Goal: Find contact information: Find contact information

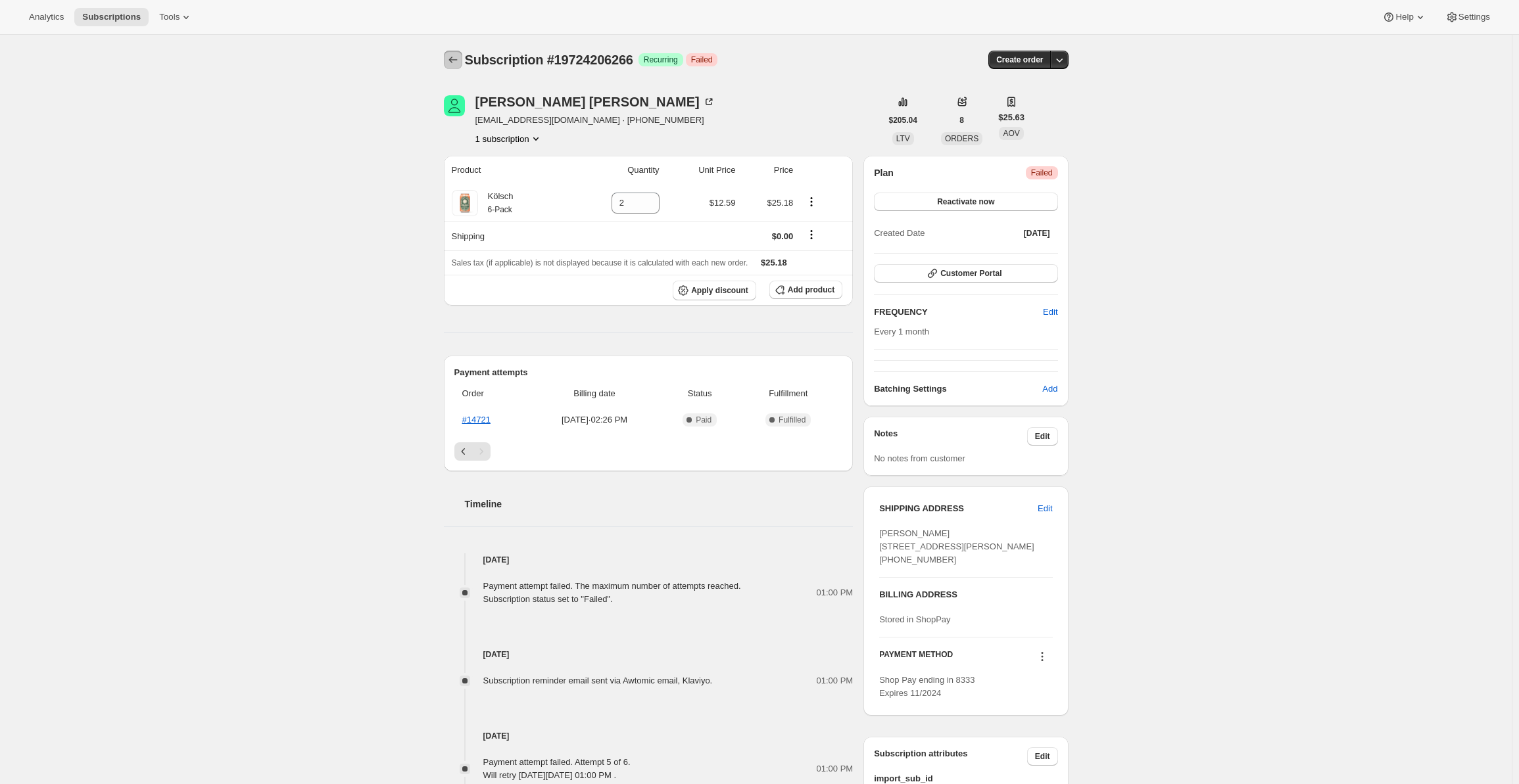
click at [448, 58] on button "Subscriptions" at bounding box center [452, 59] width 18 height 18
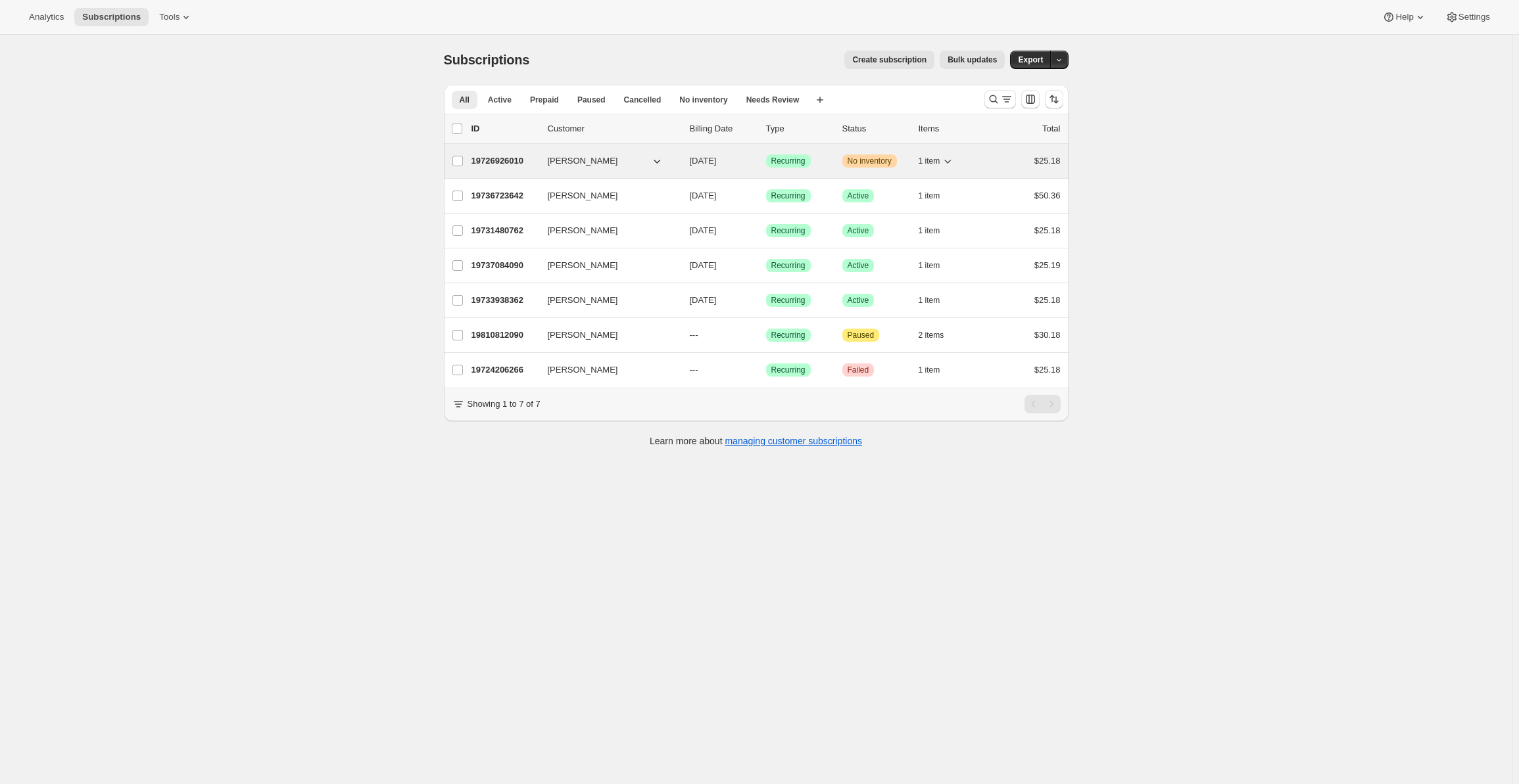
click at [569, 162] on span "[PERSON_NAME]" at bounding box center [583, 161] width 71 height 13
click at [507, 161] on p "19726926010" at bounding box center [504, 161] width 65 height 13
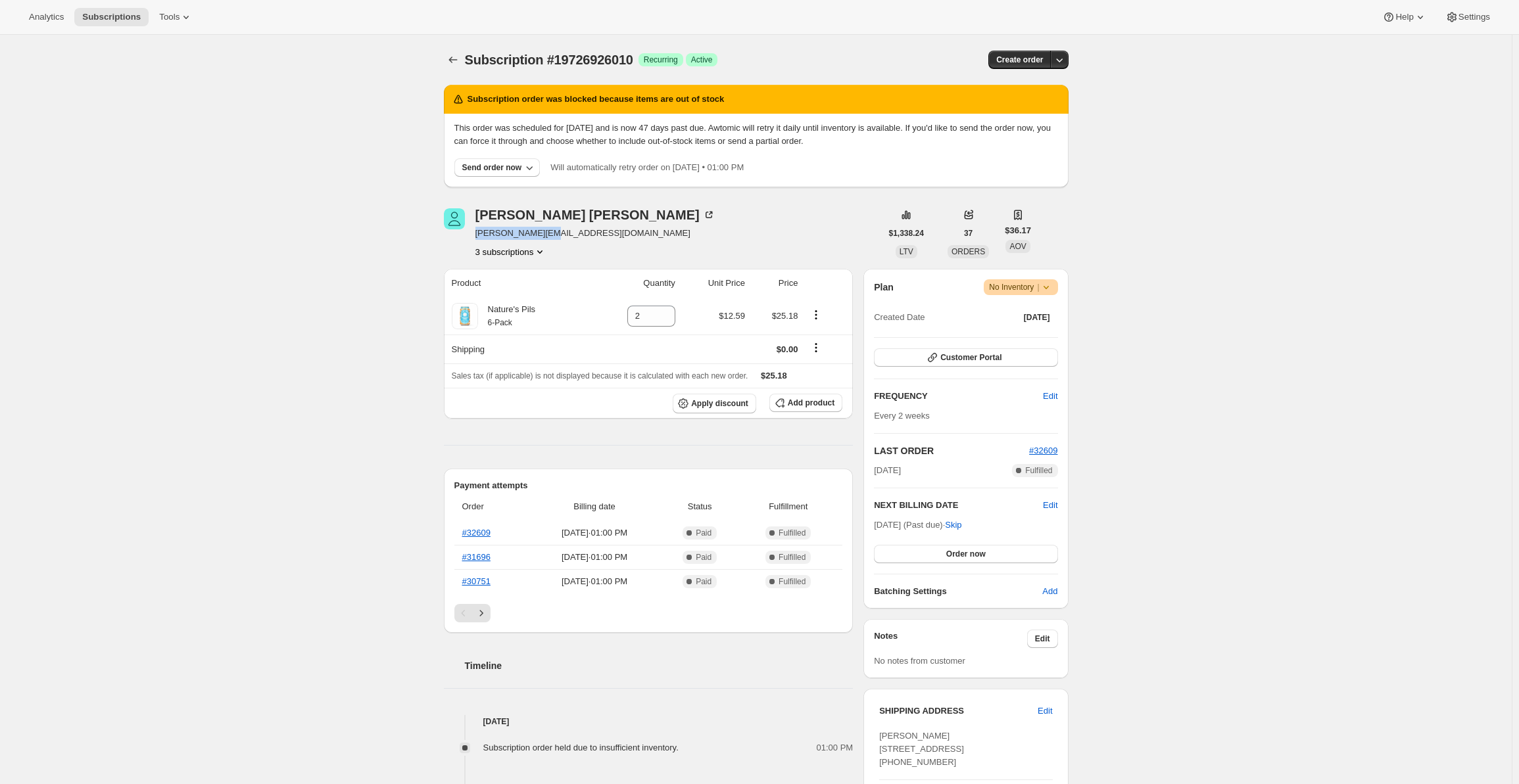
drag, startPoint x: 572, startPoint y: 233, endPoint x: 479, endPoint y: 232, distance: 93.0
click at [479, 232] on span "[PERSON_NAME][EMAIL_ADDRESS][DOMAIN_NAME]" at bounding box center [595, 233] width 240 height 13
copy span "[PERSON_NAME][EMAIL_ADDRESS][DOMAIN_NAME]"
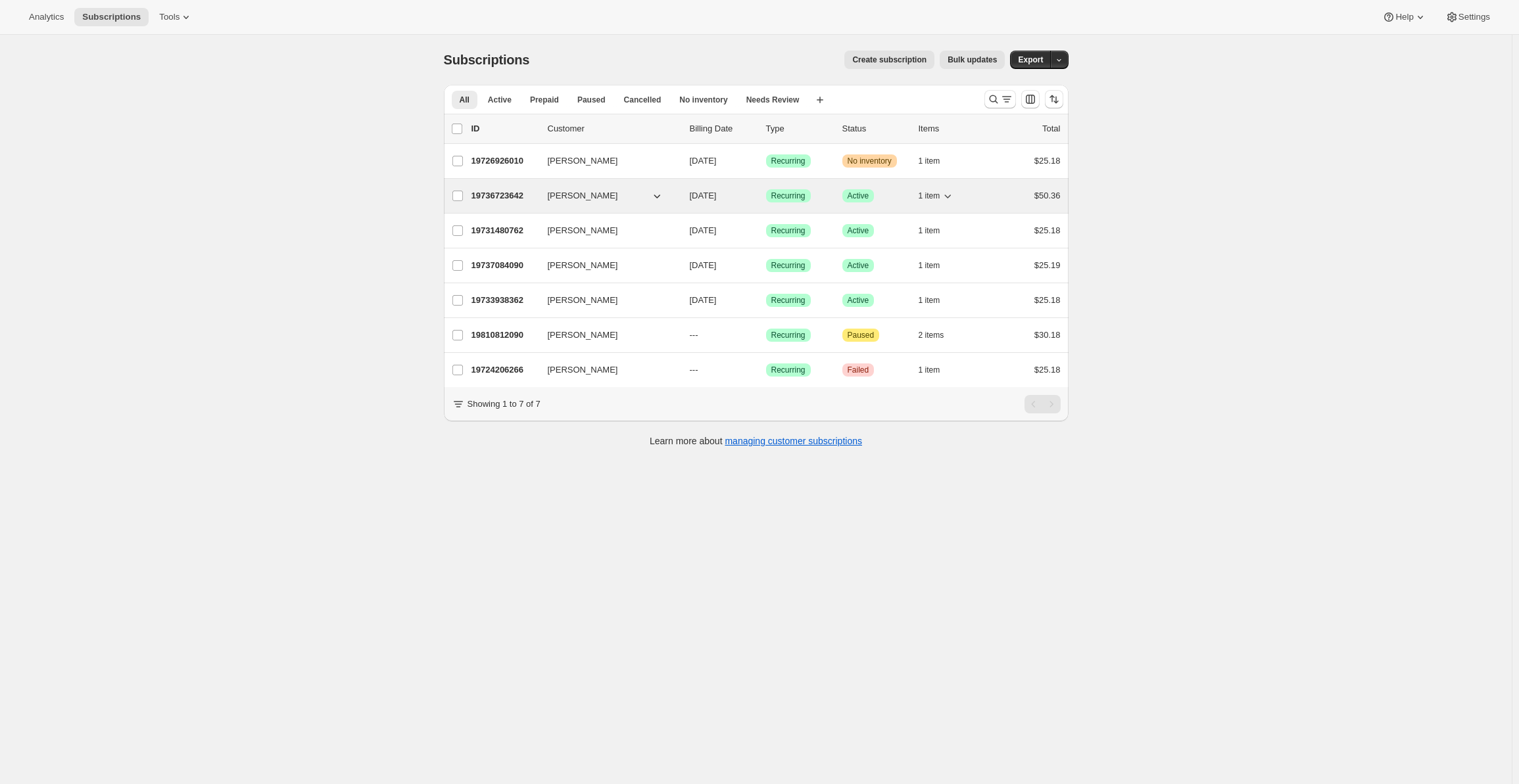
click at [497, 198] on p "19736723642" at bounding box center [504, 195] width 65 height 13
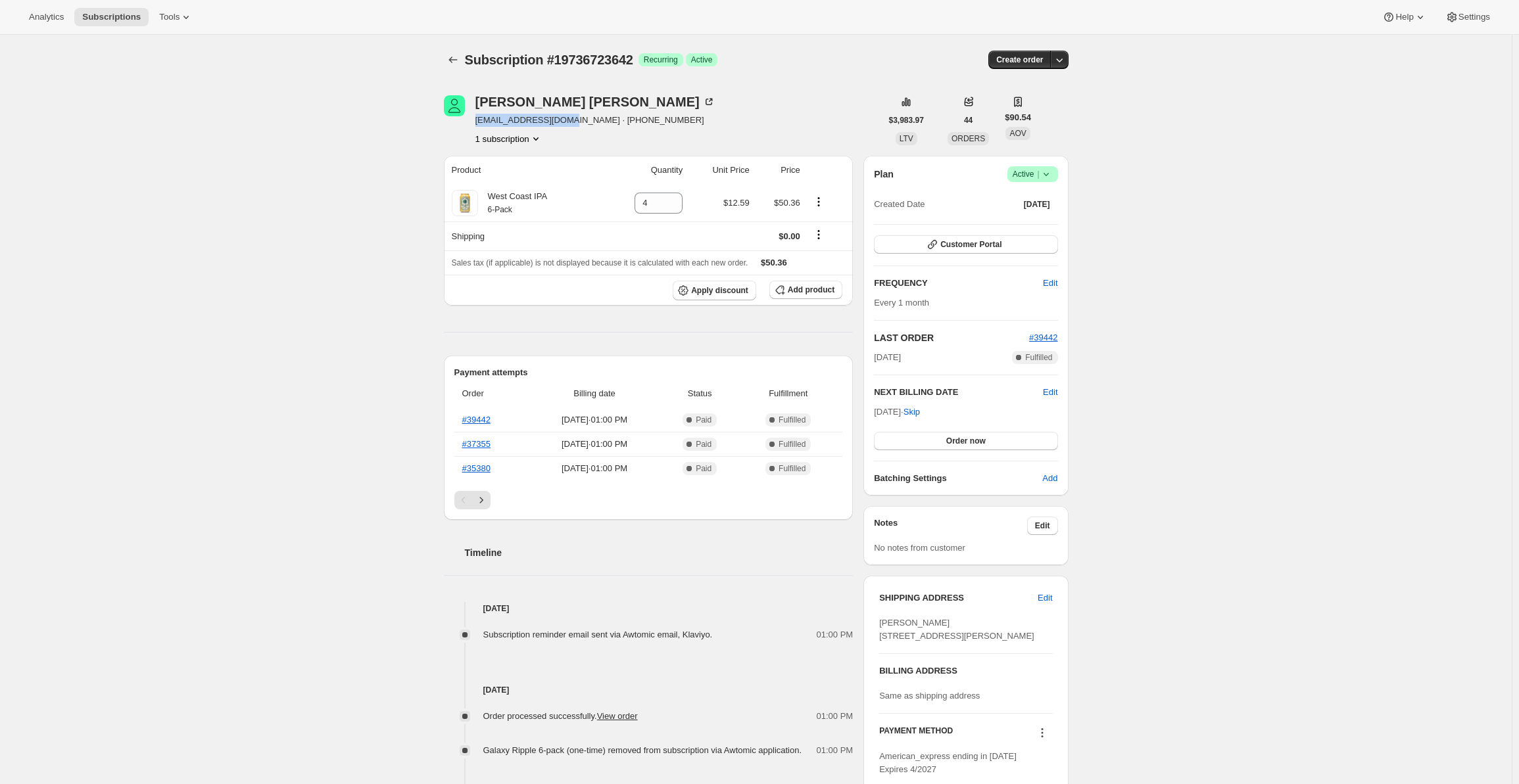
drag, startPoint x: 577, startPoint y: 119, endPoint x: 474, endPoint y: 120, distance: 103.0
click at [474, 120] on div "[PERSON_NAME] [PERSON_NAME][EMAIL_ADDRESS][DOMAIN_NAME] · [PHONE_NUMBER] 1 subs…" at bounding box center [662, 120] width 437 height 50
copy span "[EMAIL_ADDRESS][DOMAIN_NAME]"
click at [452, 64] on icon "Subscriptions" at bounding box center [452, 59] width 13 height 13
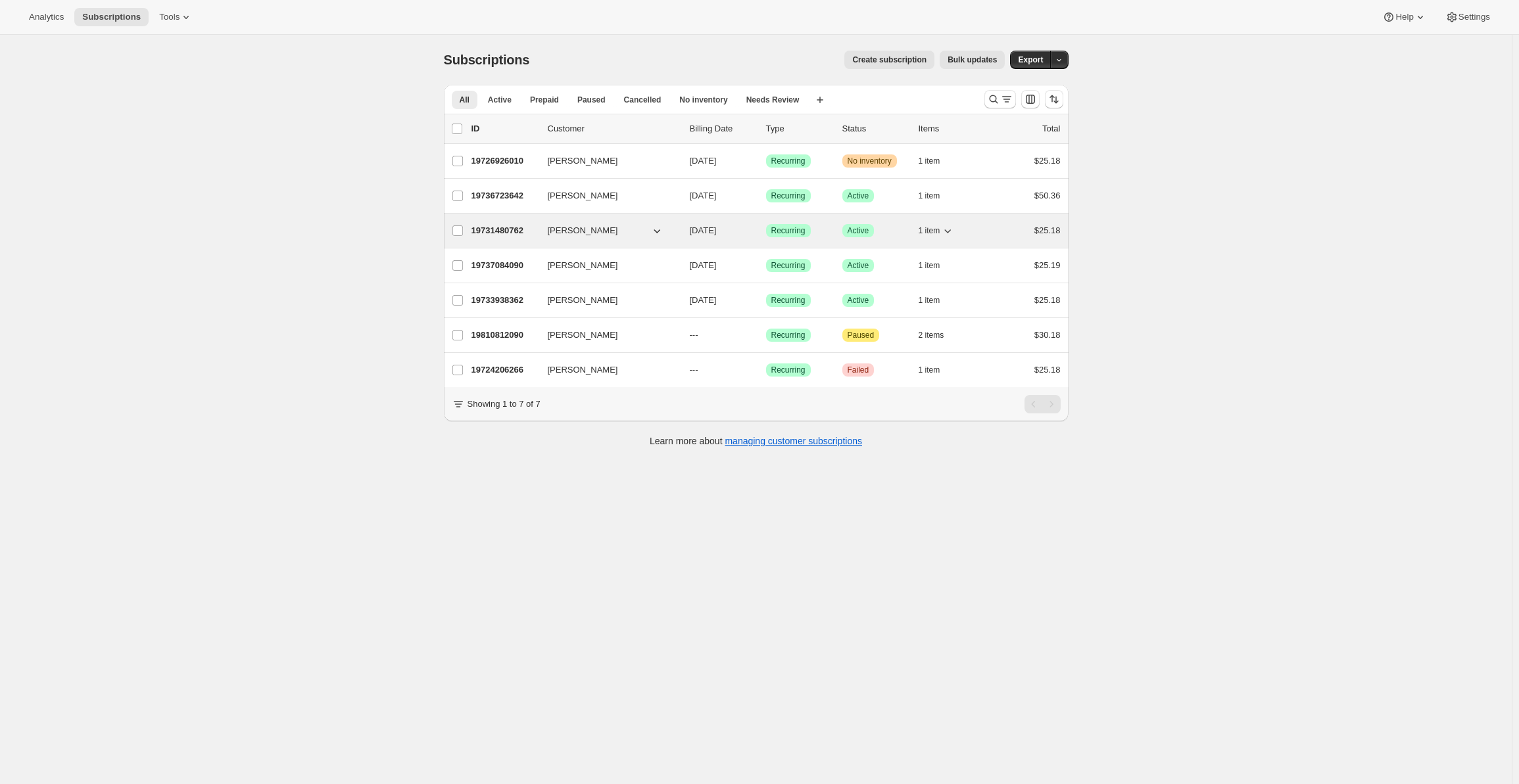
click at [501, 231] on p "19731480762" at bounding box center [504, 230] width 65 height 13
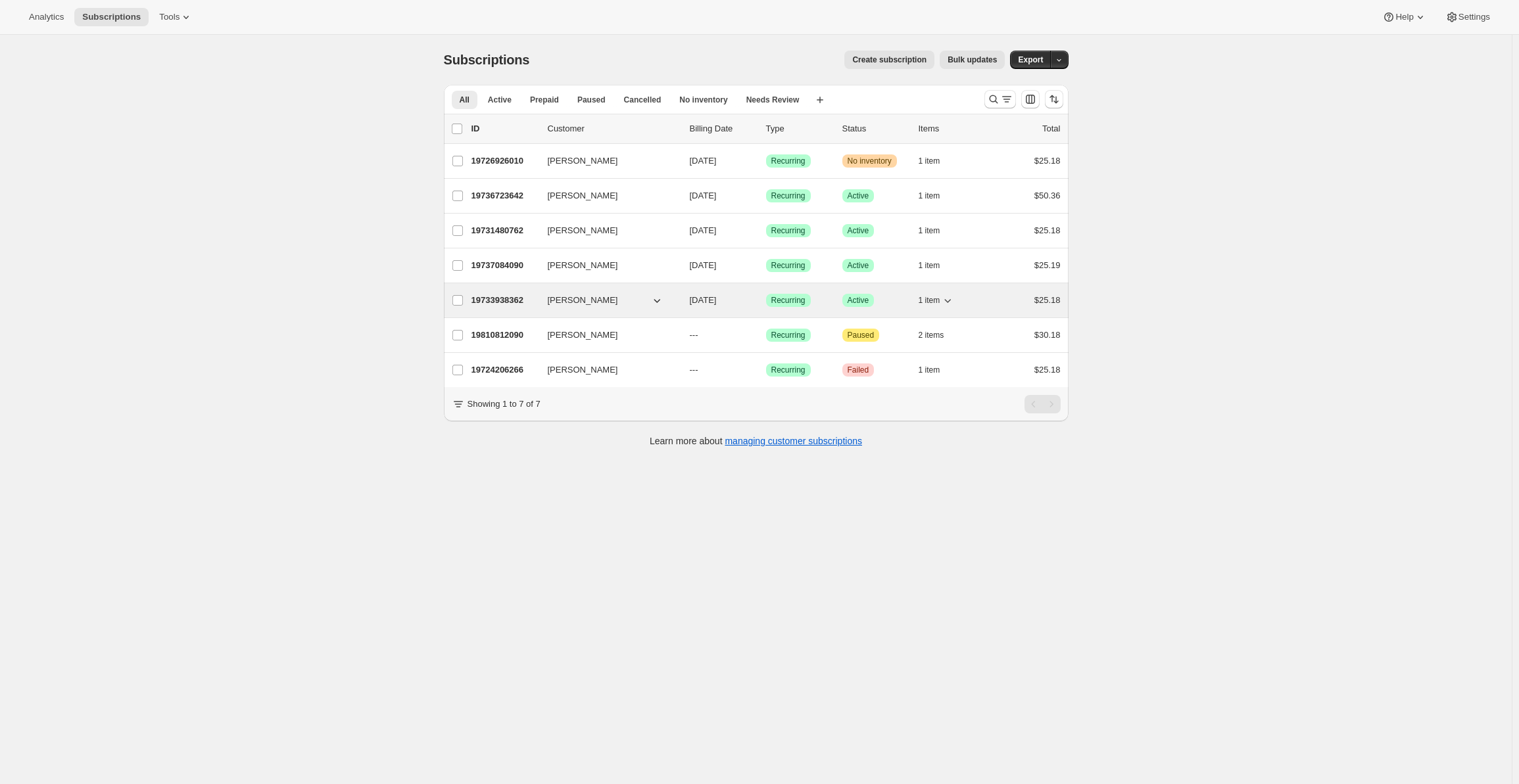
click at [489, 300] on p "19733938362" at bounding box center [504, 300] width 65 height 13
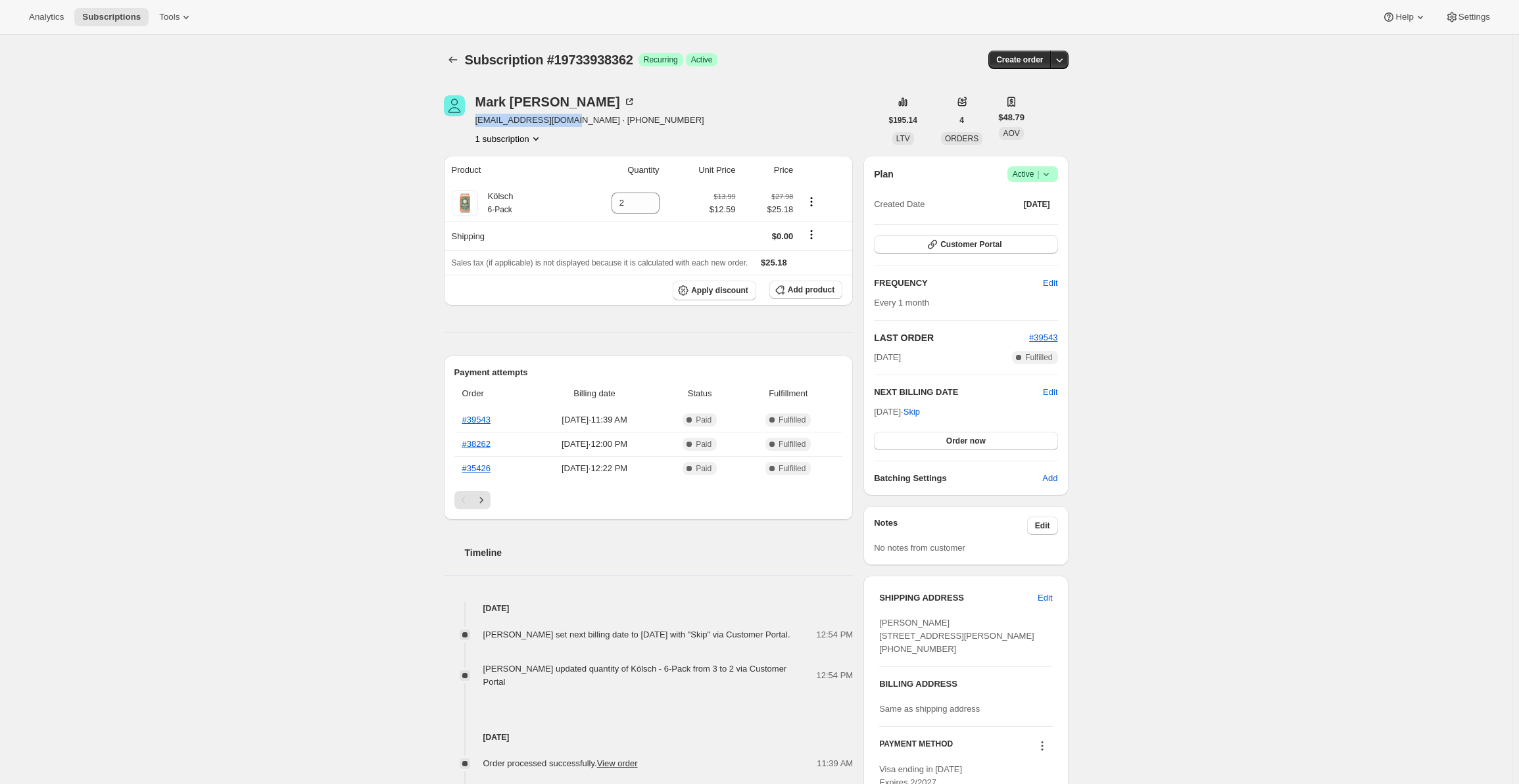
drag, startPoint x: 580, startPoint y: 121, endPoint x: 482, endPoint y: 117, distance: 98.1
click at [482, 117] on span "[EMAIL_ADDRESS][DOMAIN_NAME] · [PHONE_NUMBER]" at bounding box center [590, 119] width 229 height 13
copy span "[EMAIL_ADDRESS][DOMAIN_NAME]"
click at [450, 66] on button "Subscriptions" at bounding box center [452, 59] width 18 height 18
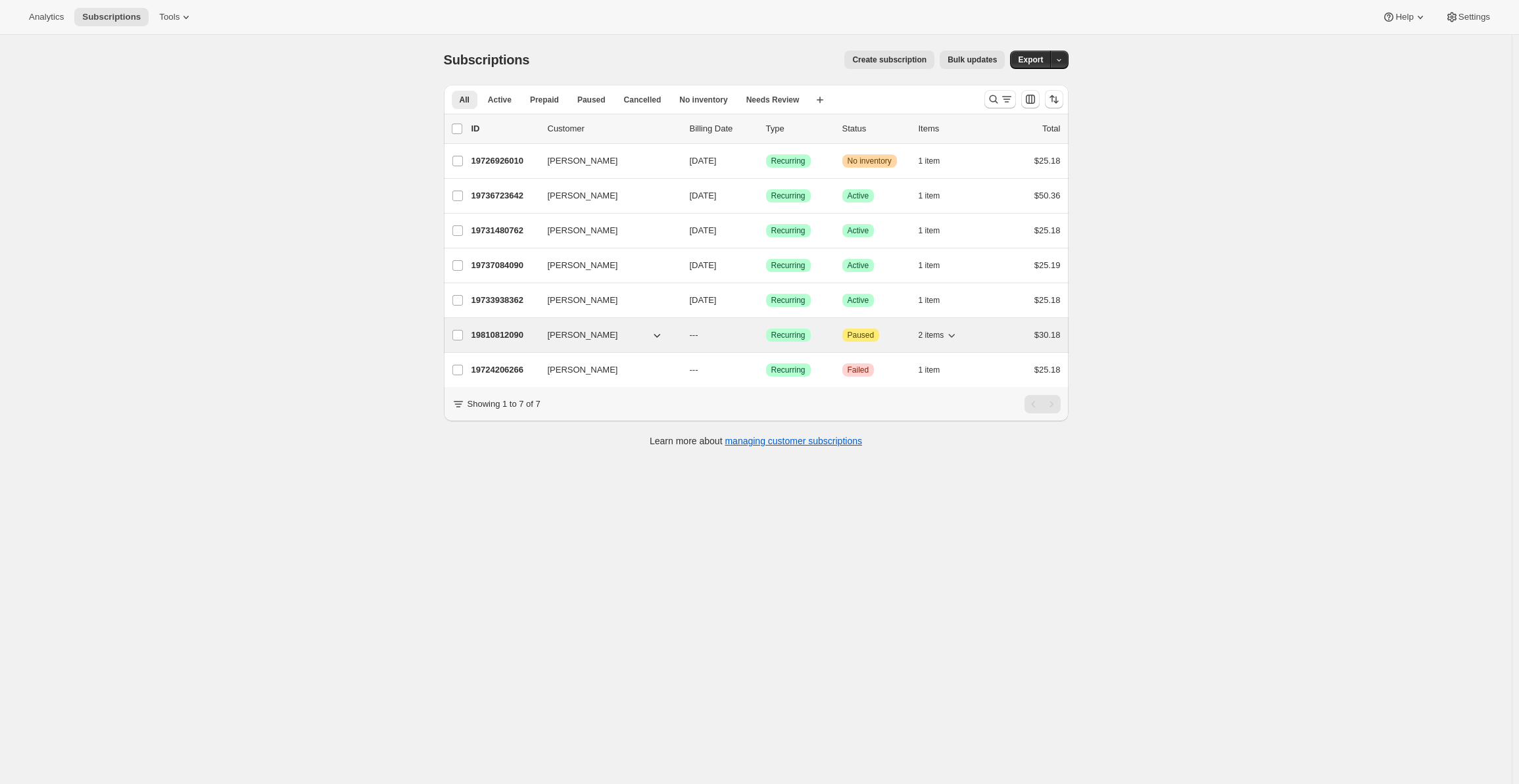
click at [501, 340] on p "19810812090" at bounding box center [504, 334] width 65 height 13
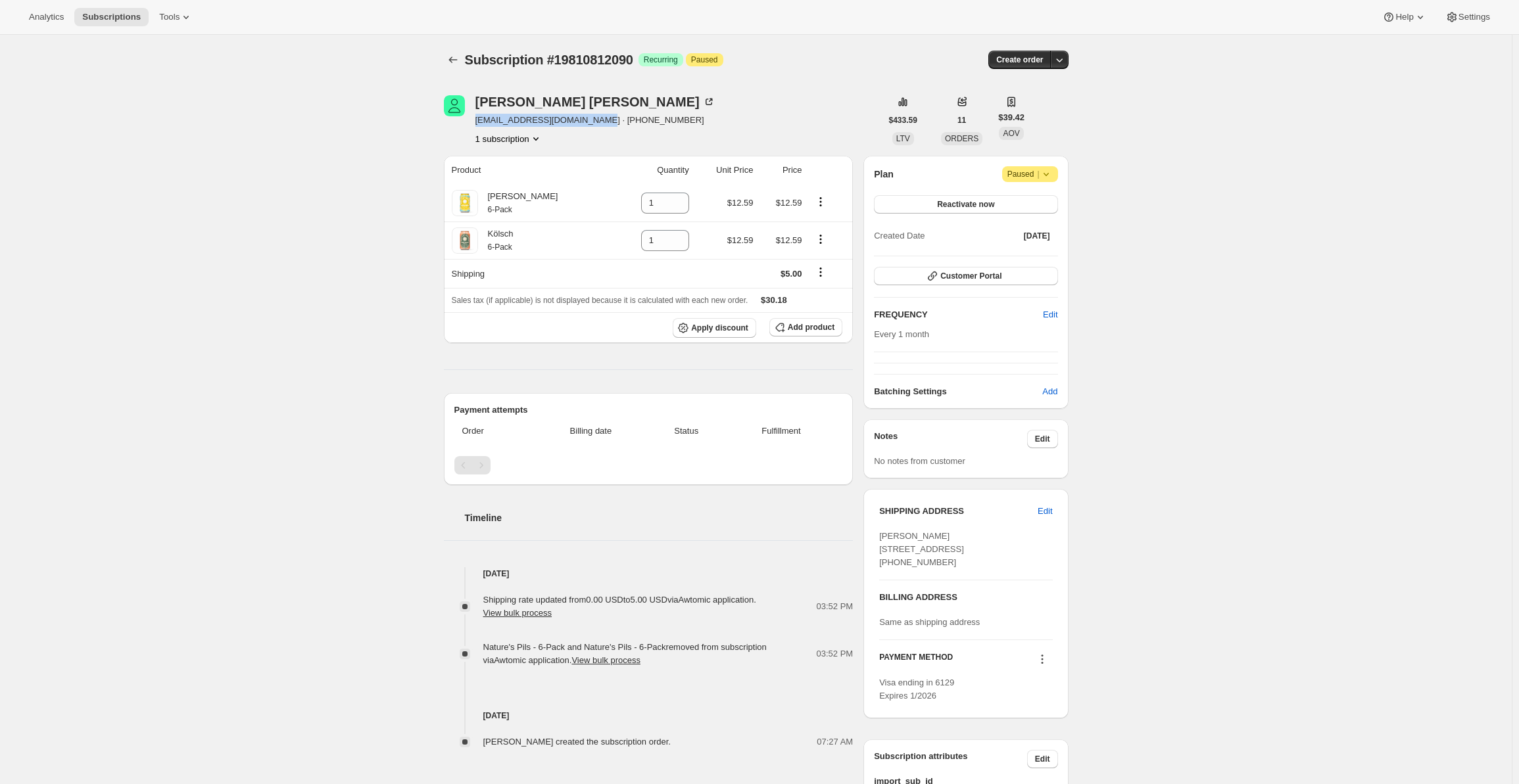
drag, startPoint x: 610, startPoint y: 121, endPoint x: 480, endPoint y: 121, distance: 130.0
click at [480, 121] on span "[EMAIL_ADDRESS][DOMAIN_NAME] · [PHONE_NUMBER]" at bounding box center [595, 119] width 240 height 13
copy span "[EMAIL_ADDRESS][DOMAIN_NAME]"
click at [362, 208] on div "Subscription #19810812090. This page is ready Subscription #19810812090 Success…" at bounding box center [756, 450] width 1512 height 830
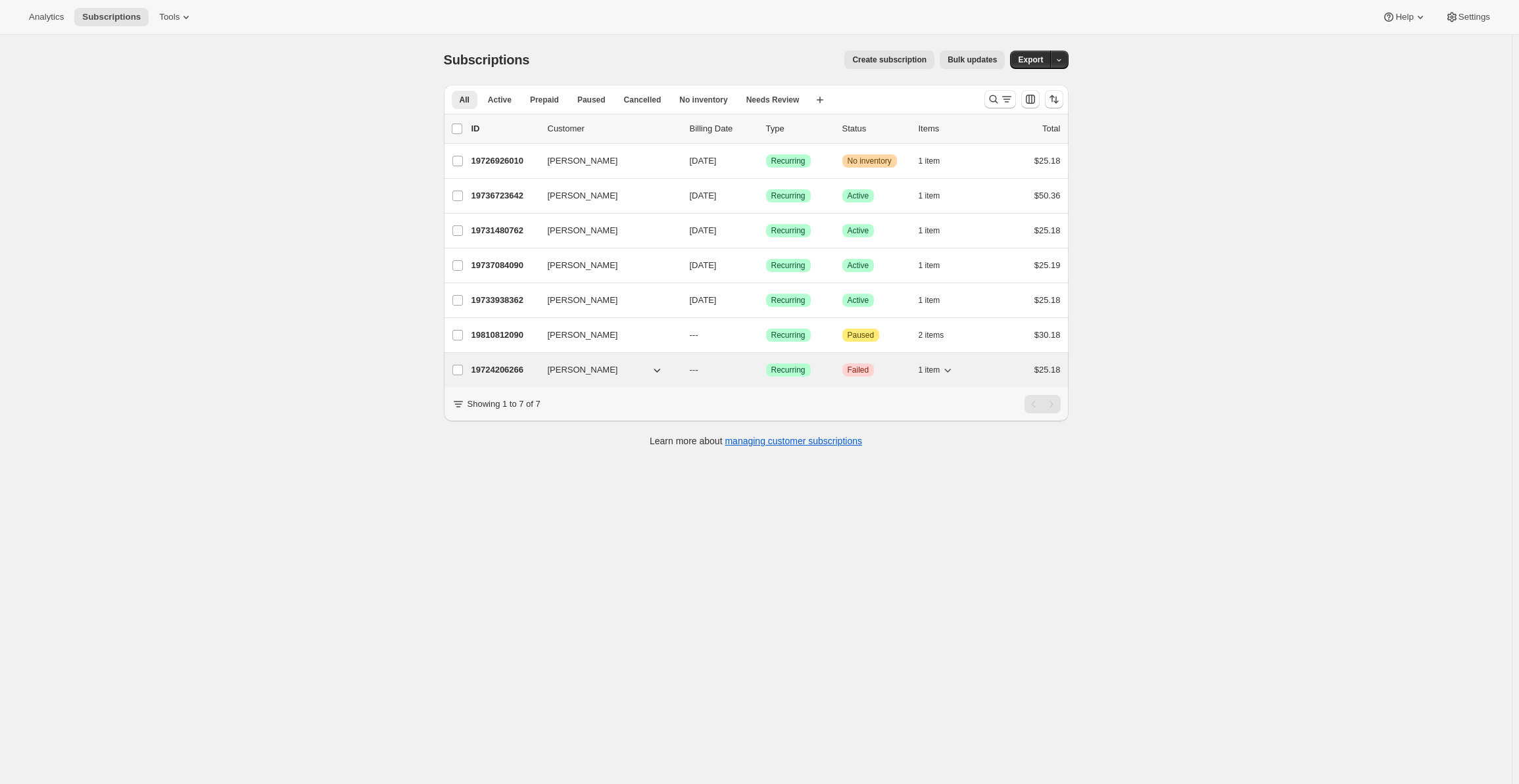
click at [544, 367] on div "19724206266 [PERSON_NAME] --- Success Recurring Critical Failed 1 item $25.18" at bounding box center [766, 370] width 589 height 18
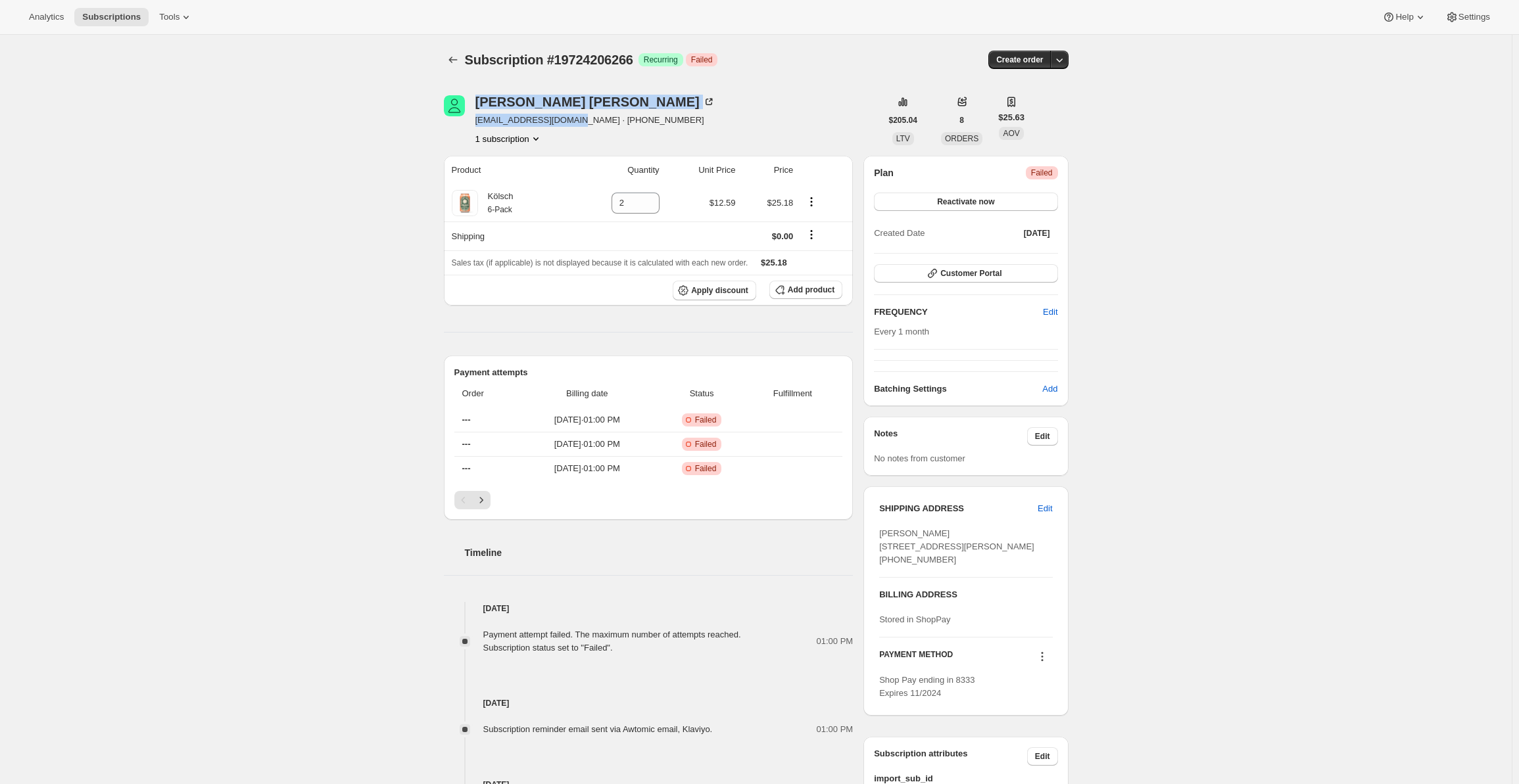
drag, startPoint x: 587, startPoint y: 121, endPoint x: 471, endPoint y: 123, distance: 116.0
click at [471, 123] on div "[PERSON_NAME] [PERSON_NAME][EMAIL_ADDRESS][DOMAIN_NAME] · [PHONE_NUMBER] 1 subs…" at bounding box center [662, 120] width 437 height 50
drag, startPoint x: 472, startPoint y: 120, endPoint x: 579, endPoint y: 121, distance: 107.0
click at [579, 122] on div "[PERSON_NAME] [PERSON_NAME][EMAIL_ADDRESS][DOMAIN_NAME] · [PHONE_NUMBER] 1 subs…" at bounding box center [662, 120] width 437 height 50
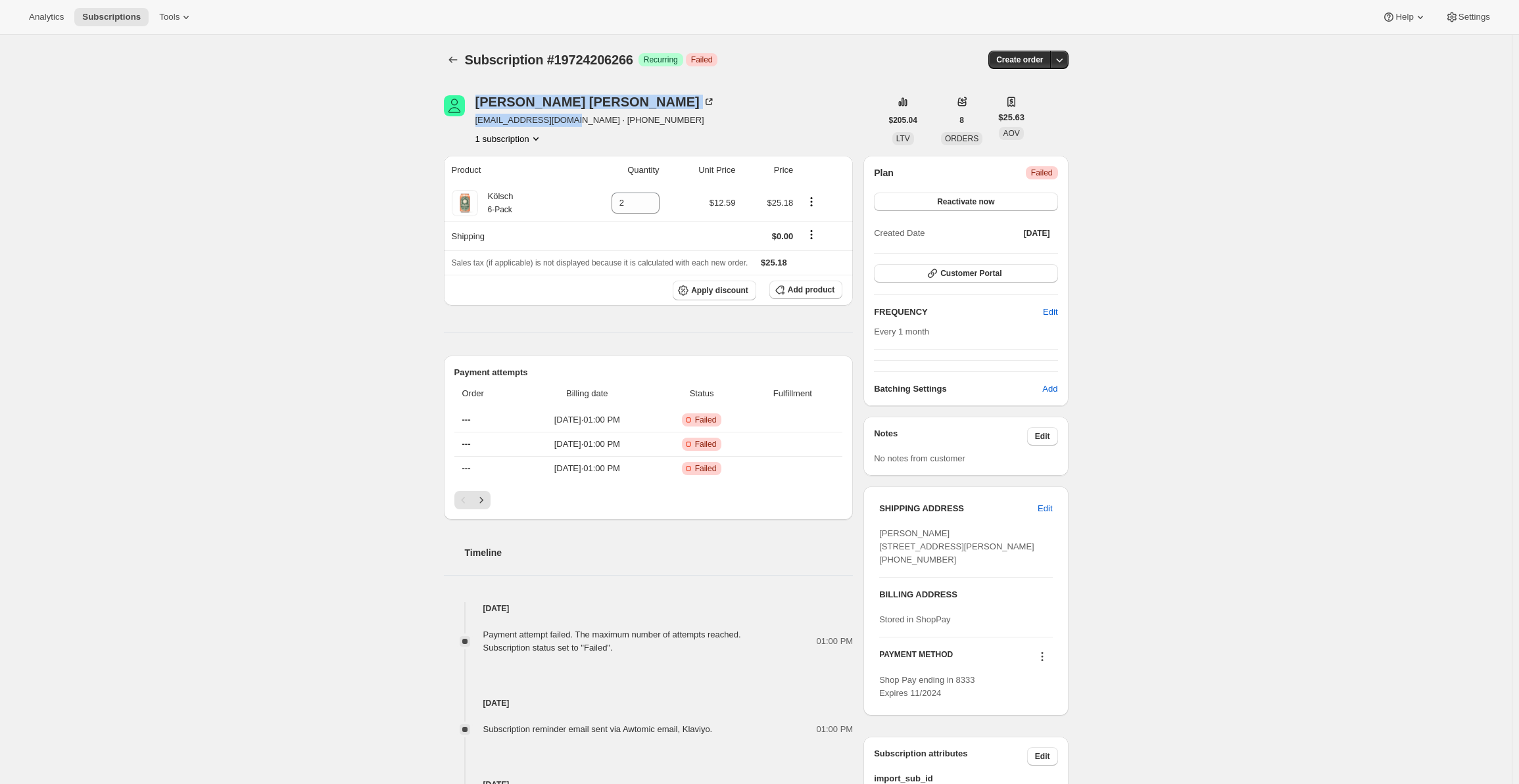
click at [579, 120] on span "[EMAIL_ADDRESS][DOMAIN_NAME] · [PHONE_NUMBER]" at bounding box center [595, 119] width 240 height 13
drag, startPoint x: 590, startPoint y: 121, endPoint x: 481, endPoint y: 119, distance: 109.0
click at [481, 119] on span "[EMAIL_ADDRESS][DOMAIN_NAME] · [PHONE_NUMBER]" at bounding box center [595, 119] width 240 height 13
copy span "[EMAIL_ADDRESS][DOMAIN_NAME]"
